Goal: Obtain resource: Download file/media

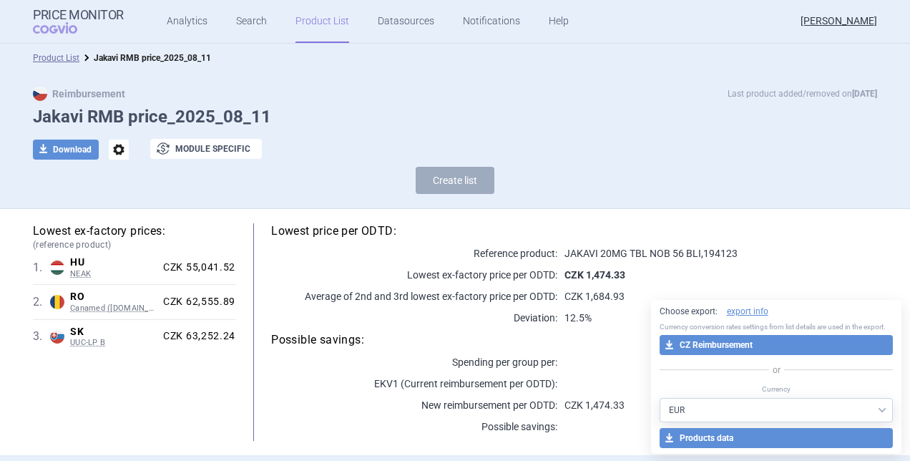
select select "EUR"
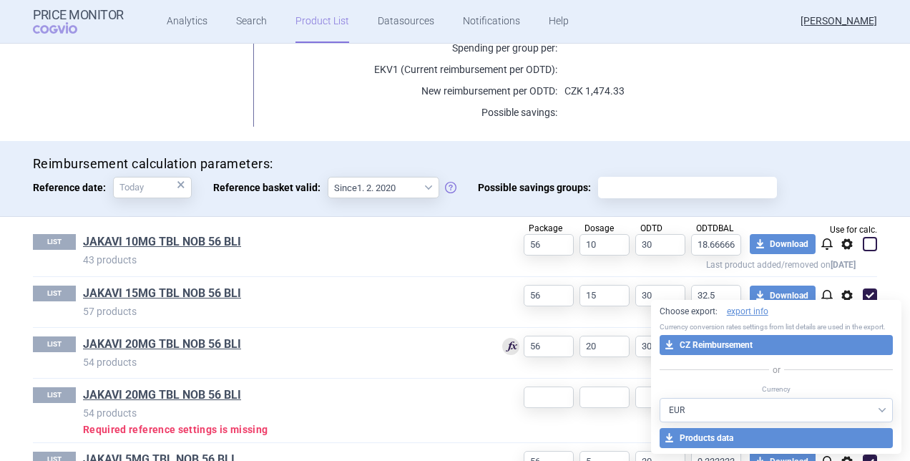
scroll to position [359, 0]
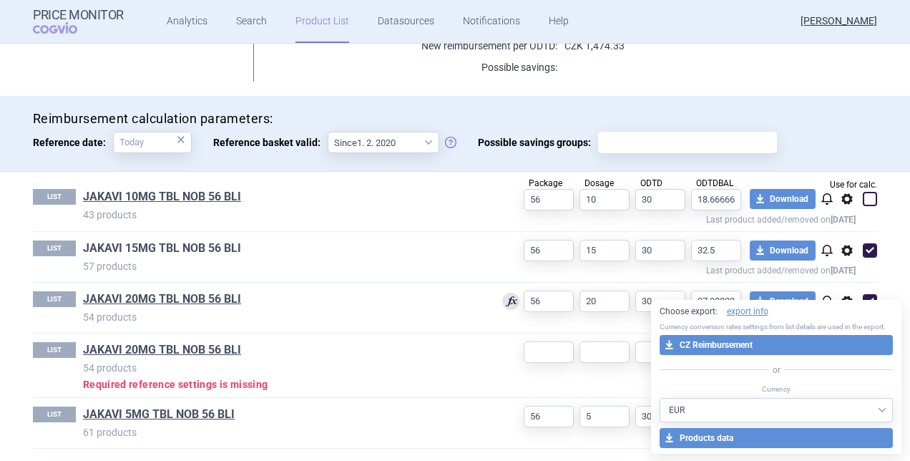
click at [220, 242] on link "JAKAVI 15MG TBL NOB 56 BLI" at bounding box center [162, 248] width 158 height 16
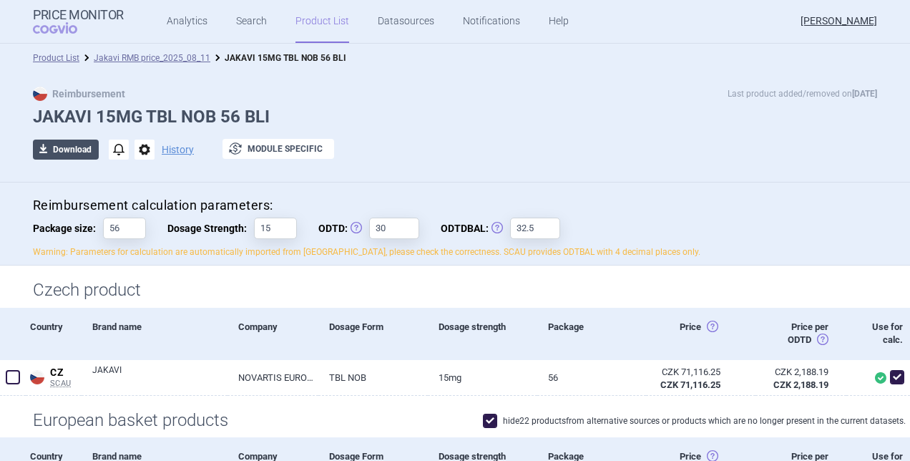
click at [76, 146] on button "download Download" at bounding box center [66, 150] width 66 height 20
select select "EUR"
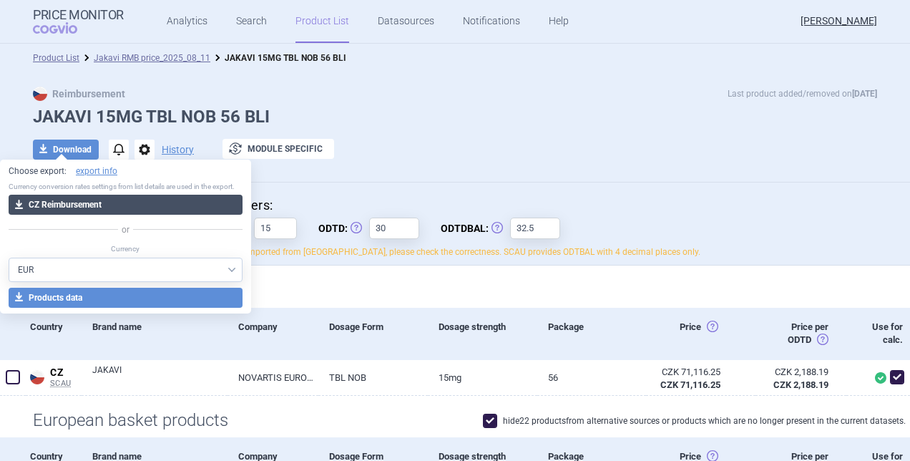
click at [105, 207] on button "download CZ Reimbursement" at bounding box center [126, 205] width 234 height 20
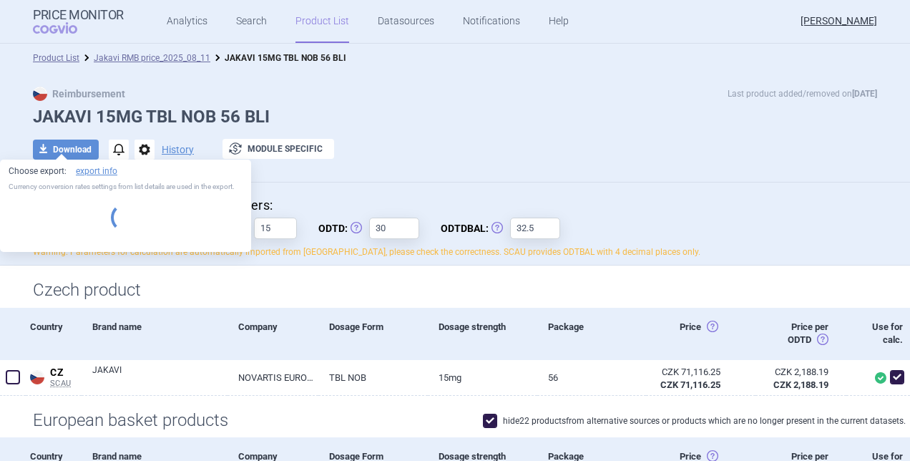
select select "EUR"
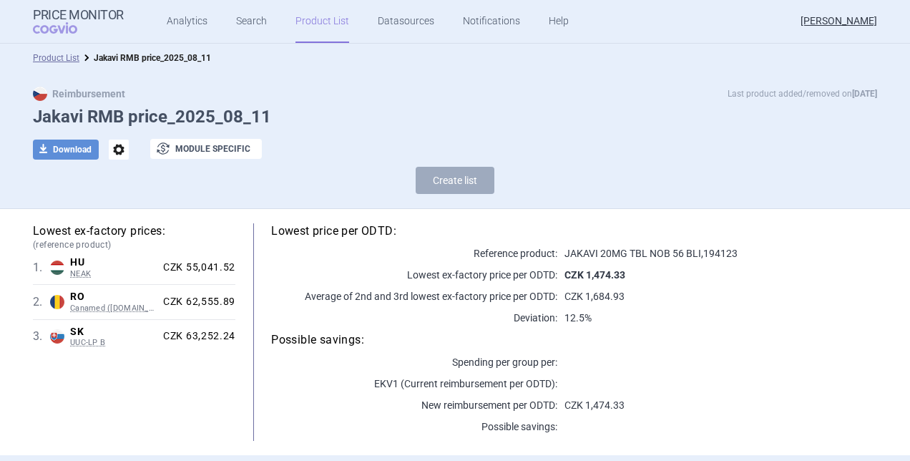
select select "[DATE]"
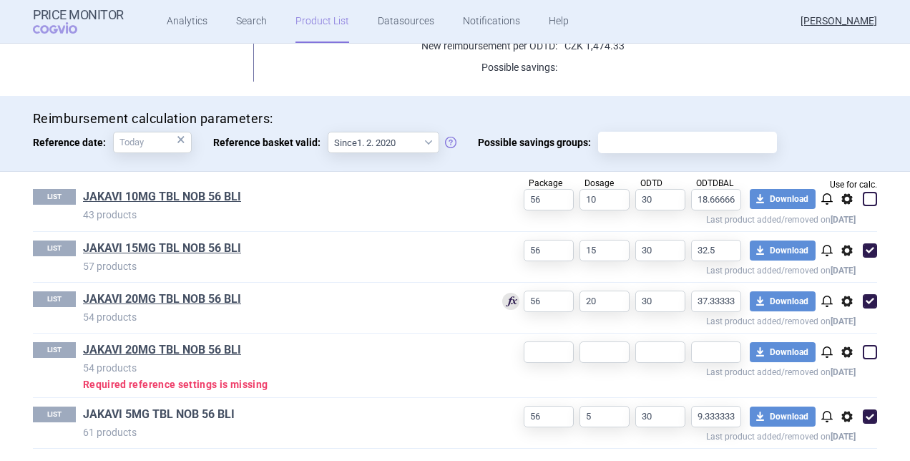
click at [222, 412] on link "JAKAVI 5MG TBL NOB 56 BLI" at bounding box center [159, 414] width 152 height 16
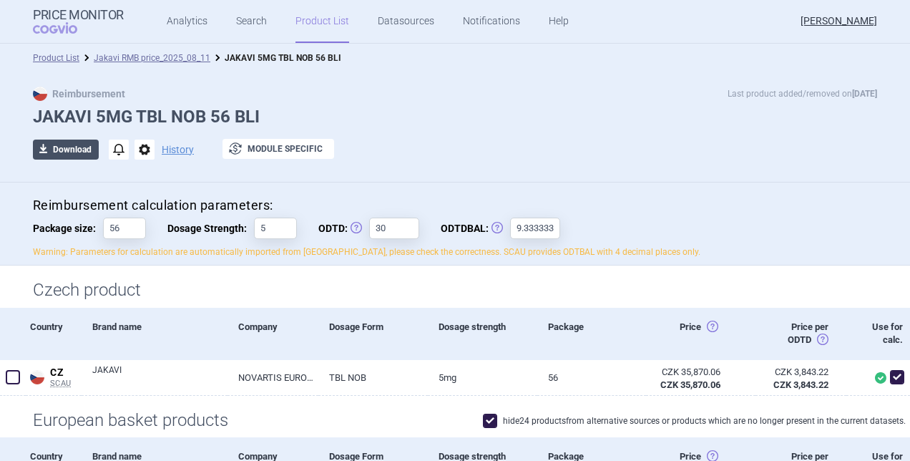
click at [67, 145] on button "download Download" at bounding box center [66, 150] width 66 height 20
select select "EUR"
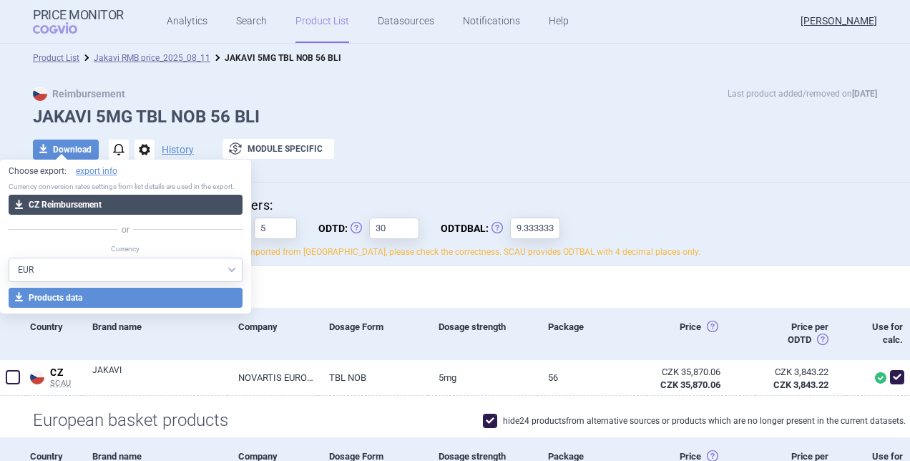
click at [90, 206] on button "download CZ Reimbursement" at bounding box center [126, 205] width 234 height 20
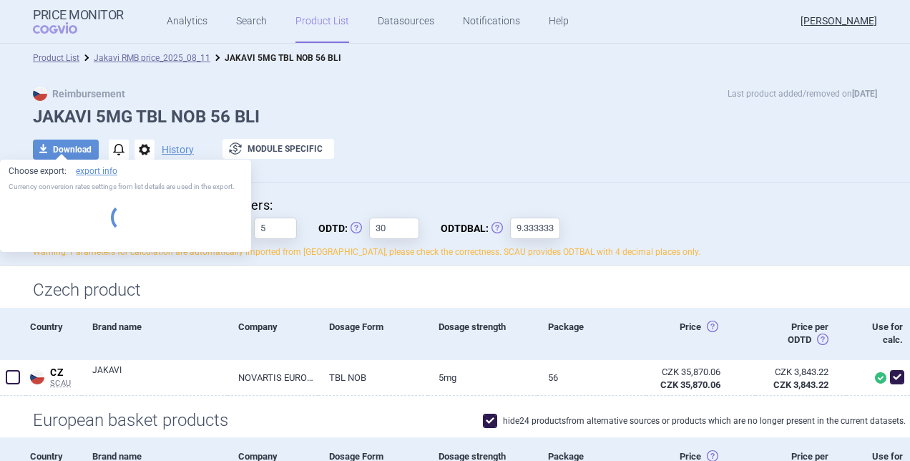
select select "EUR"
